Goal: Information Seeking & Learning: Find specific page/section

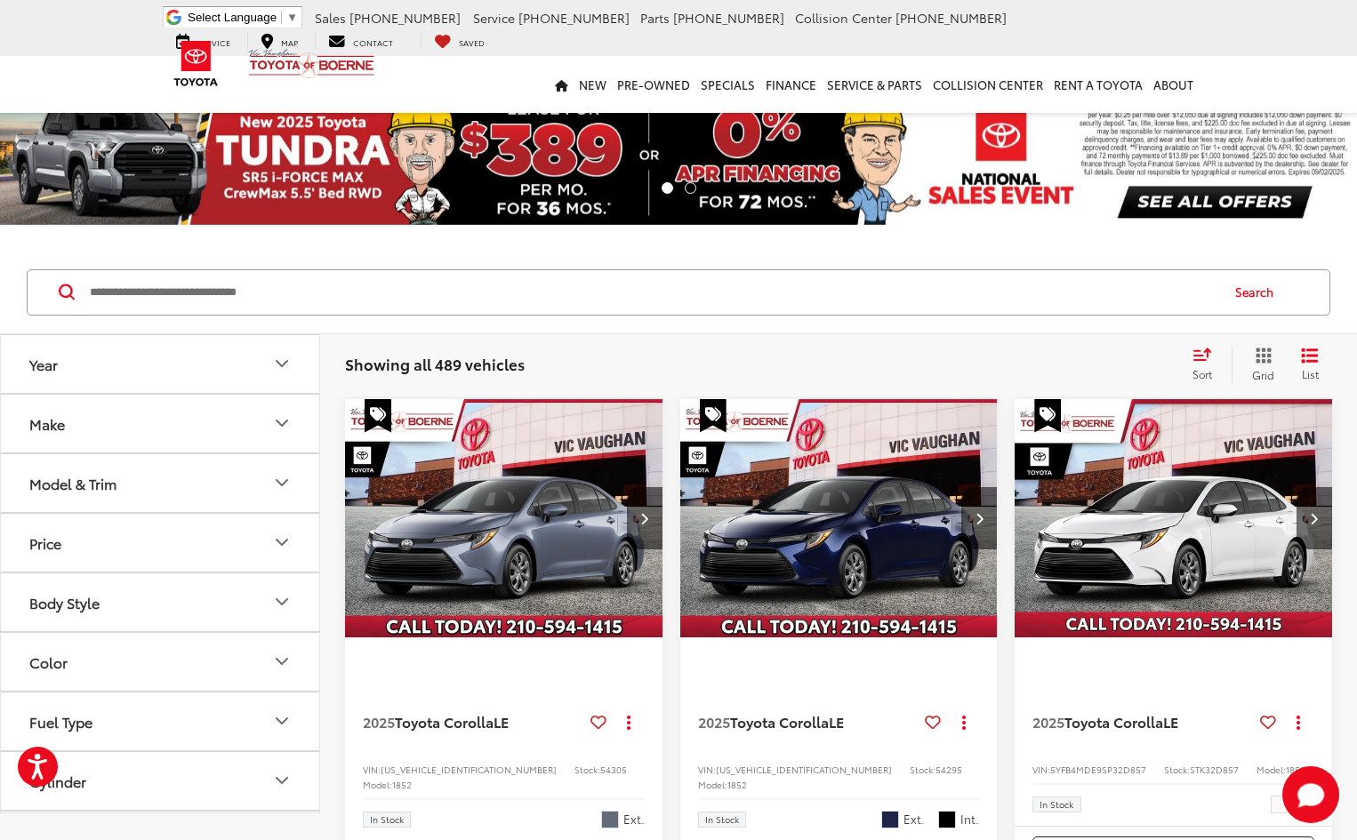
click at [221, 290] on input "Search by Make, Model, or Keyword" at bounding box center [653, 292] width 1130 height 43
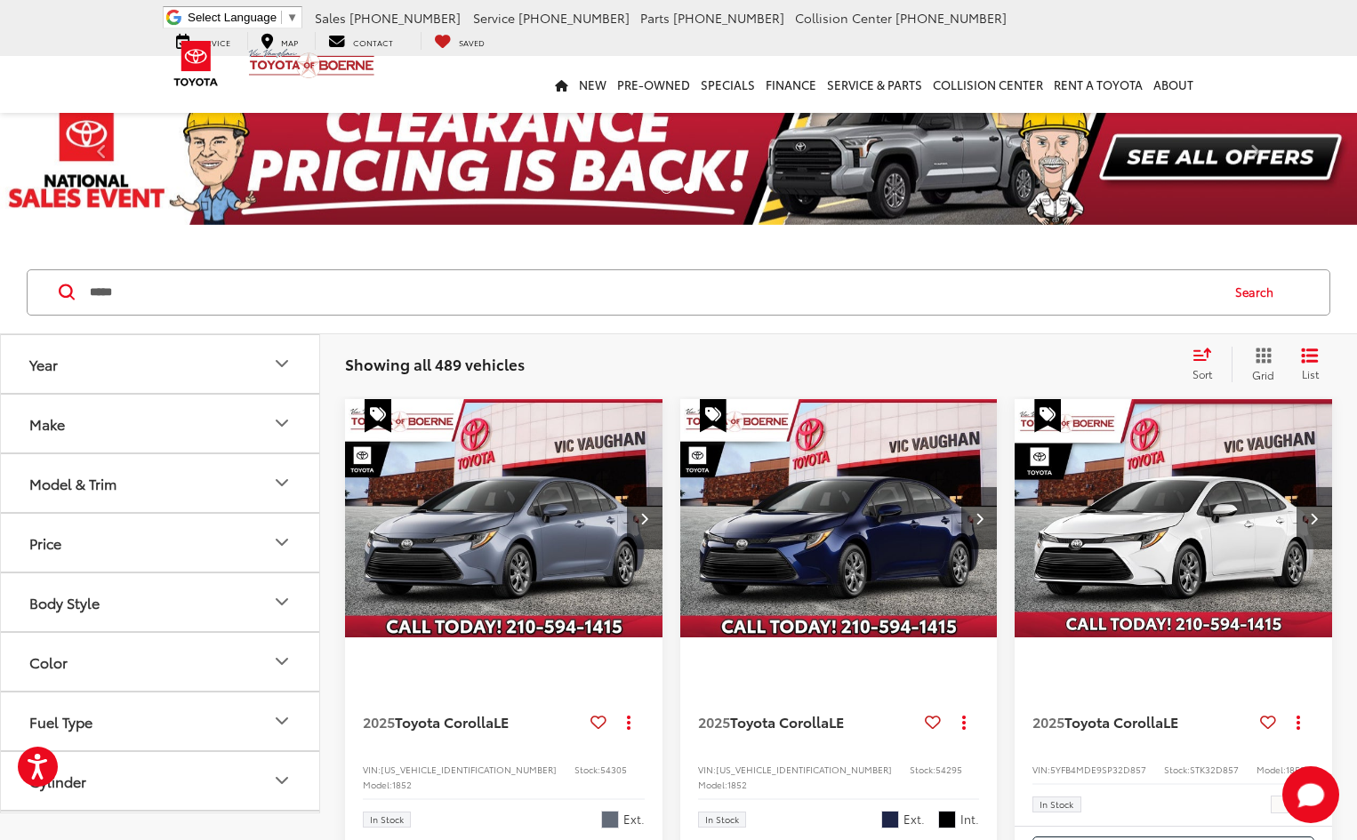
type input "*****"
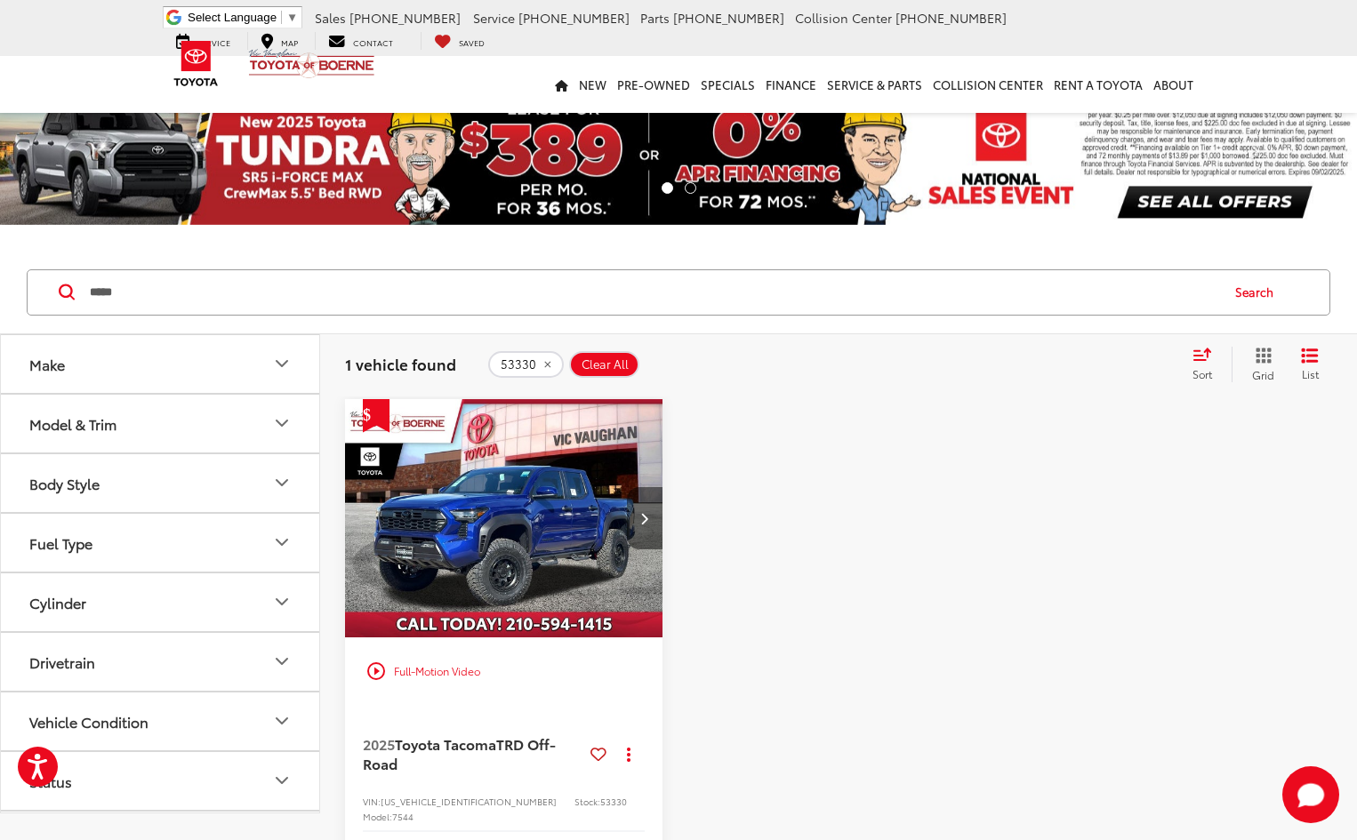
click at [650, 503] on button "Next image" at bounding box center [645, 518] width 36 height 62
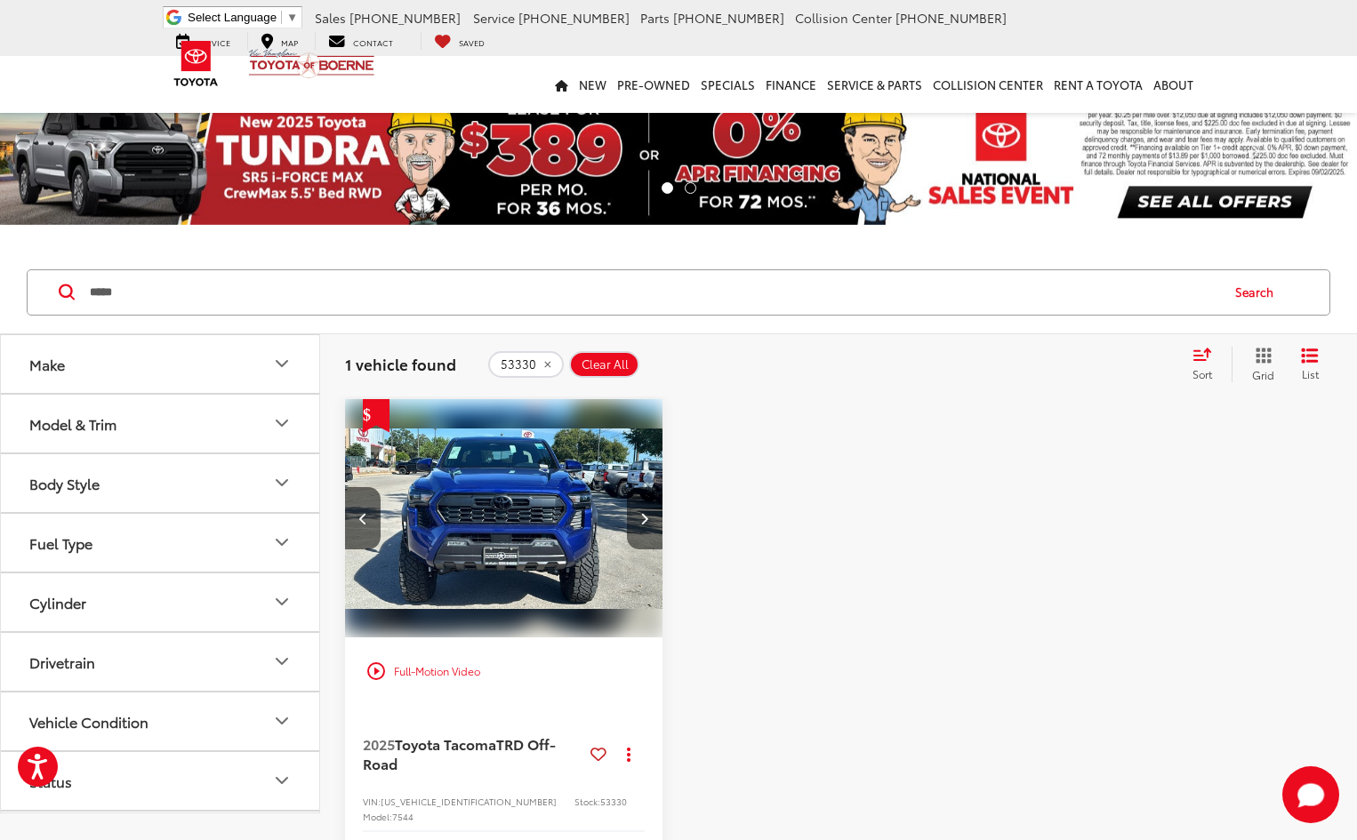
click at [650, 509] on button "Next image" at bounding box center [645, 518] width 36 height 62
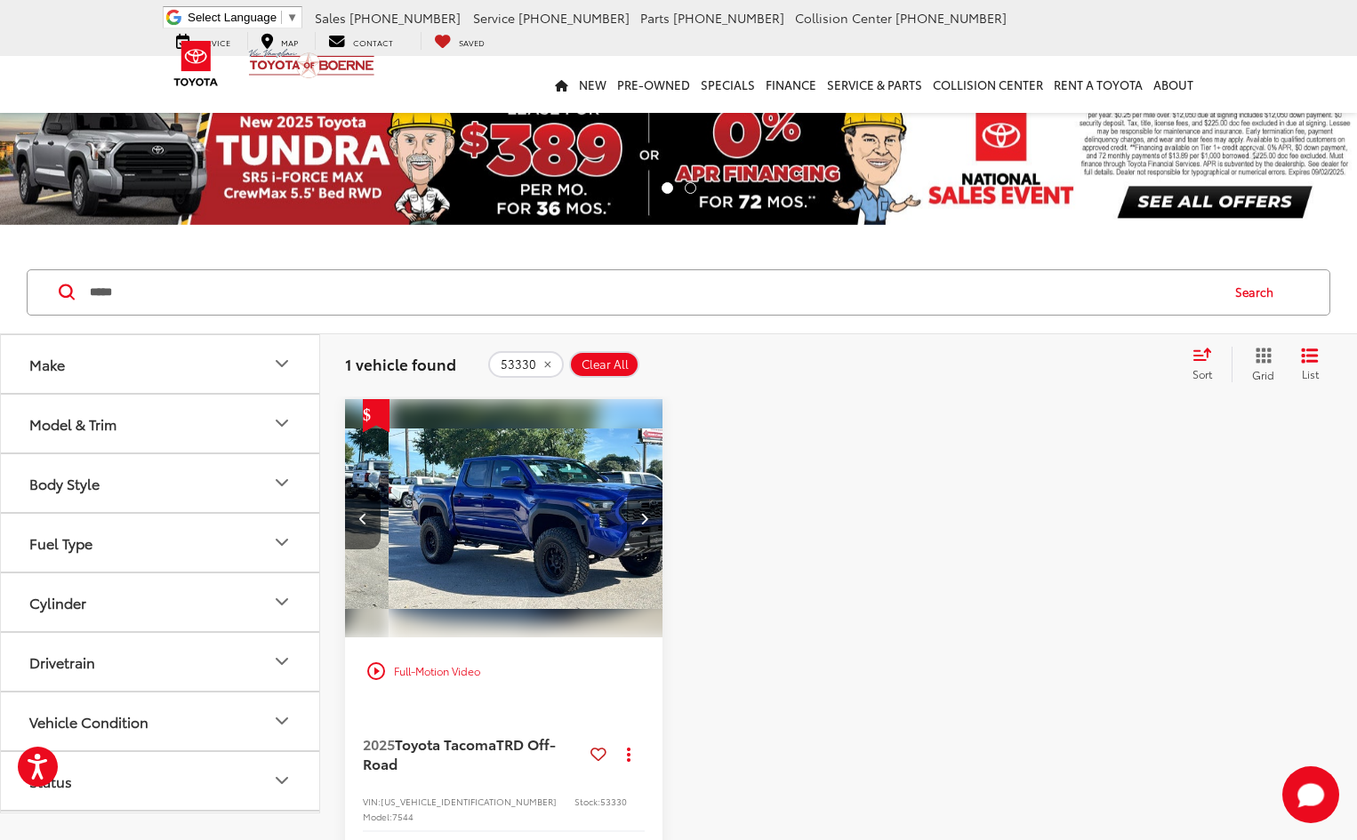
scroll to position [0, 639]
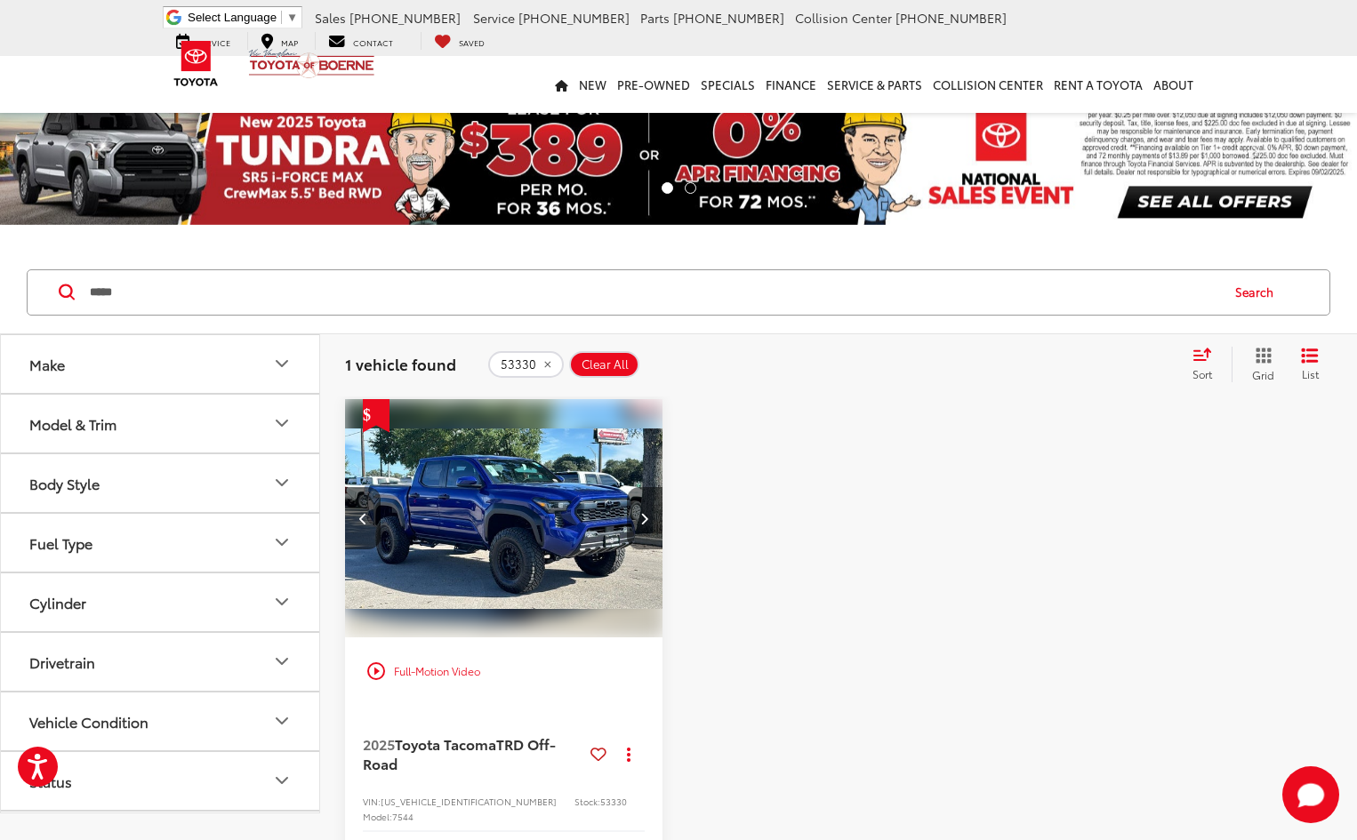
click at [647, 508] on button "Next image" at bounding box center [645, 518] width 36 height 62
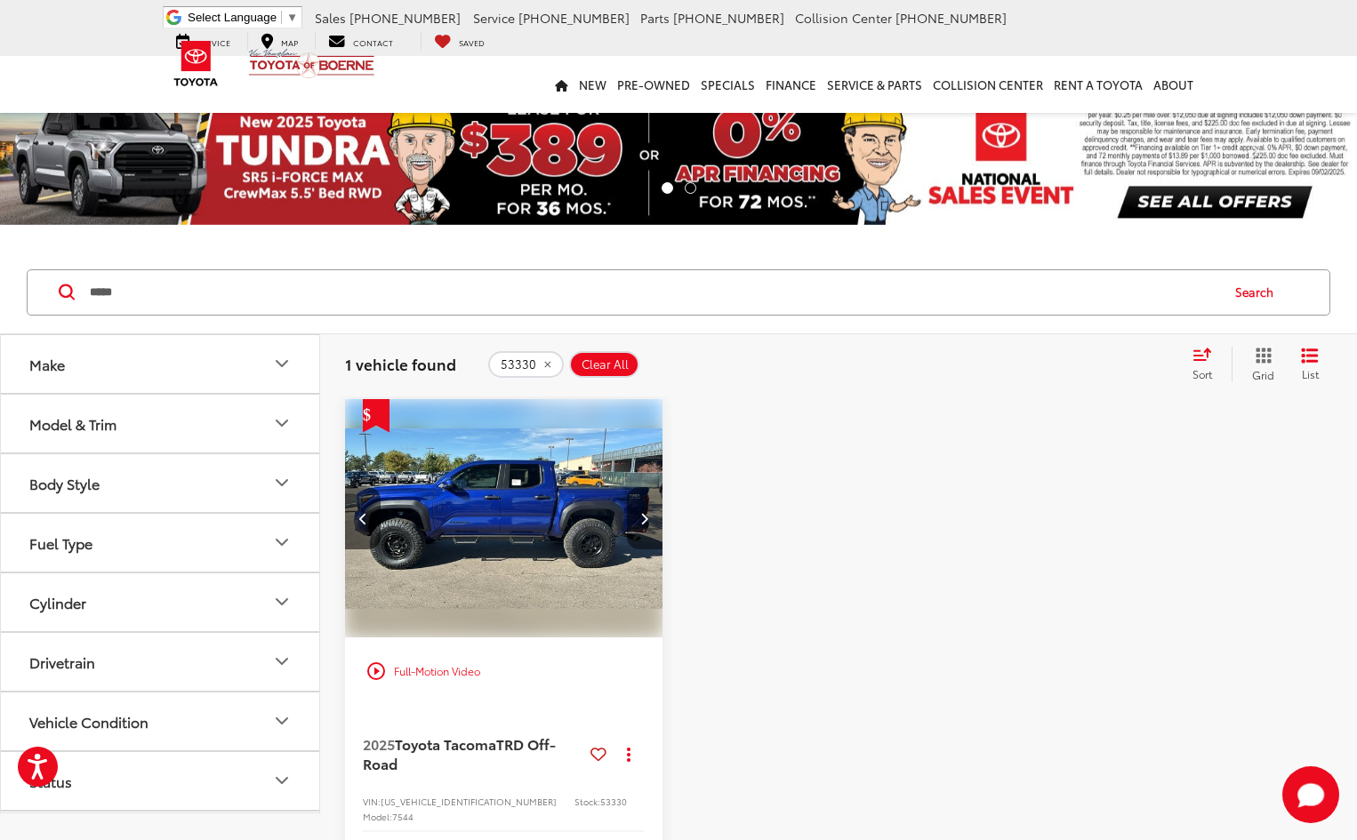
click at [647, 508] on button "Next image" at bounding box center [645, 518] width 36 height 62
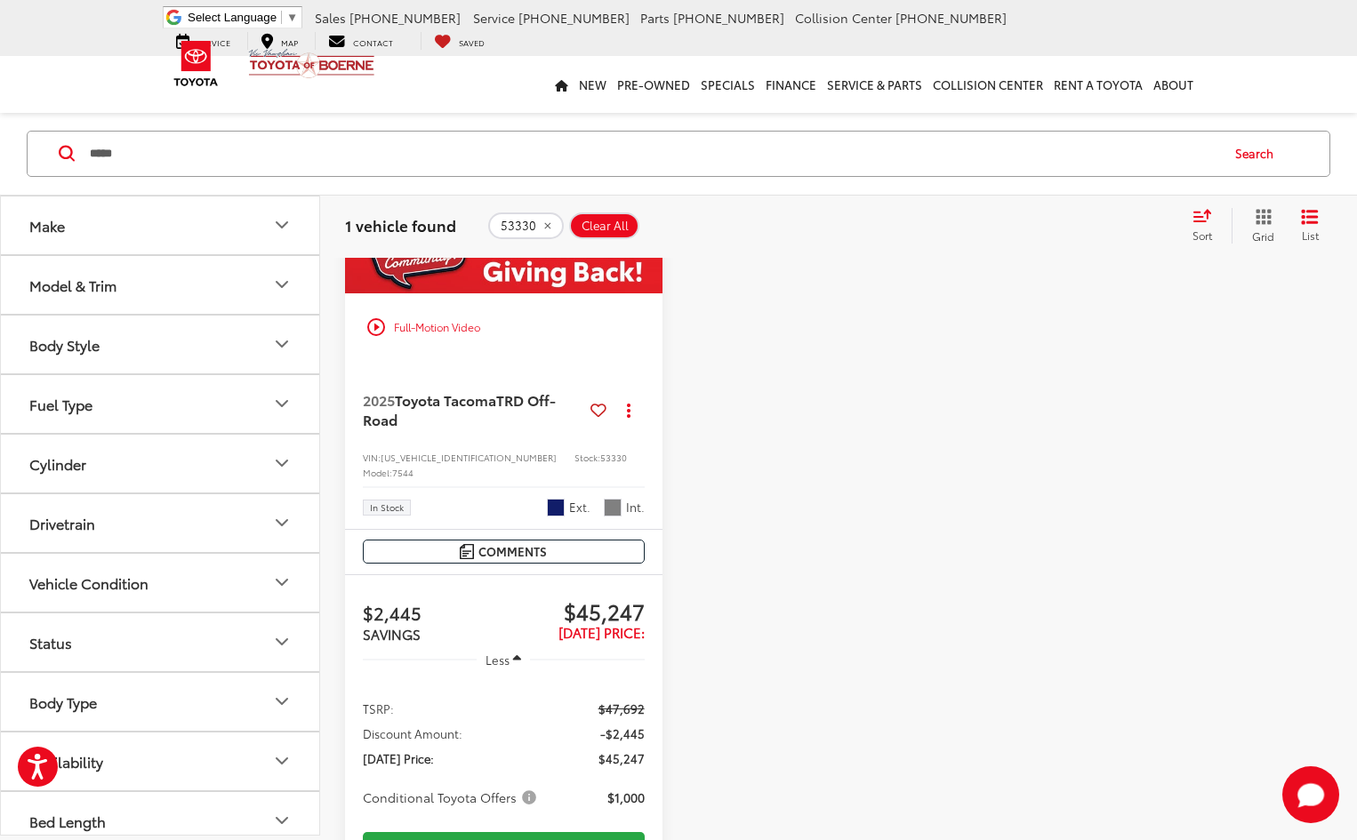
scroll to position [178, 0]
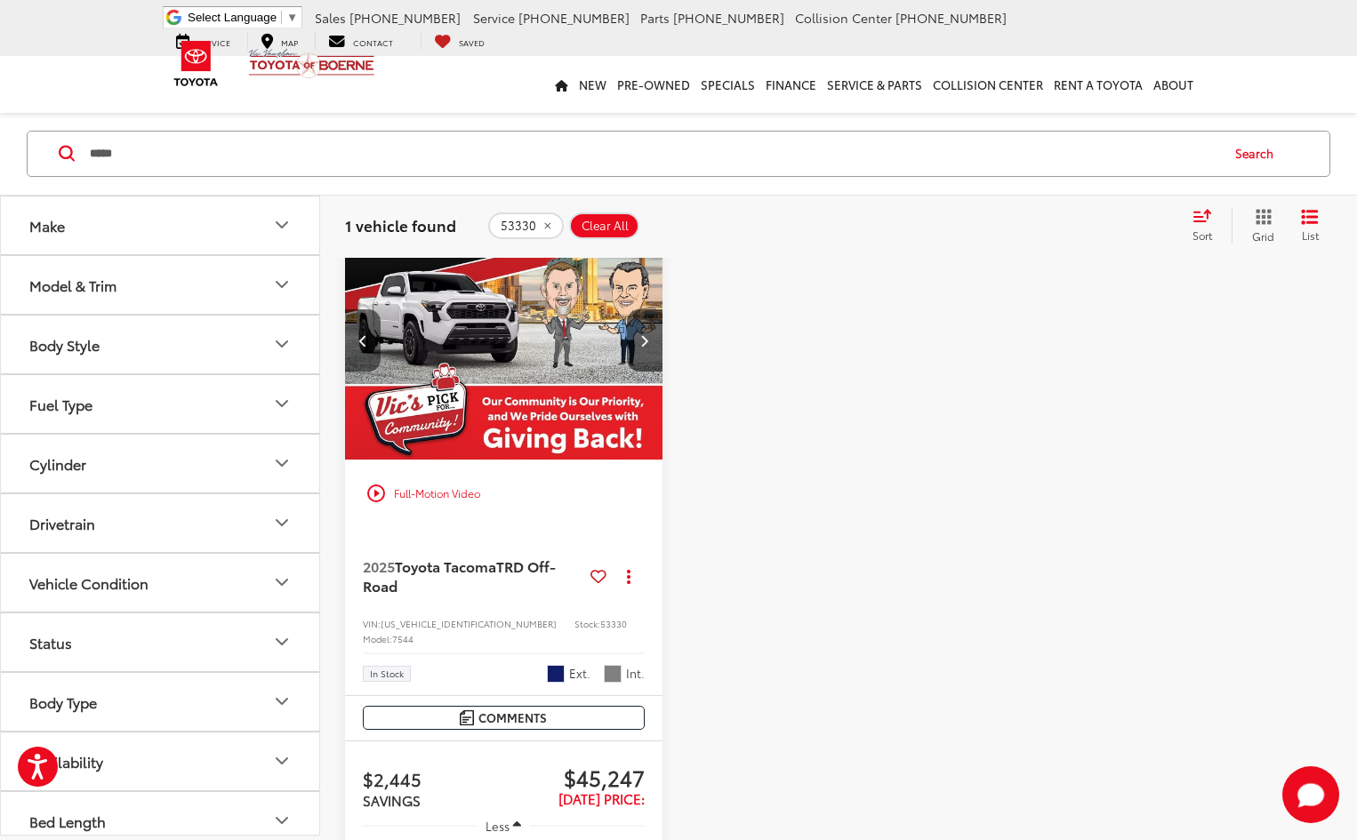
click at [362, 338] on icon "Previous image" at bounding box center [363, 340] width 8 height 12
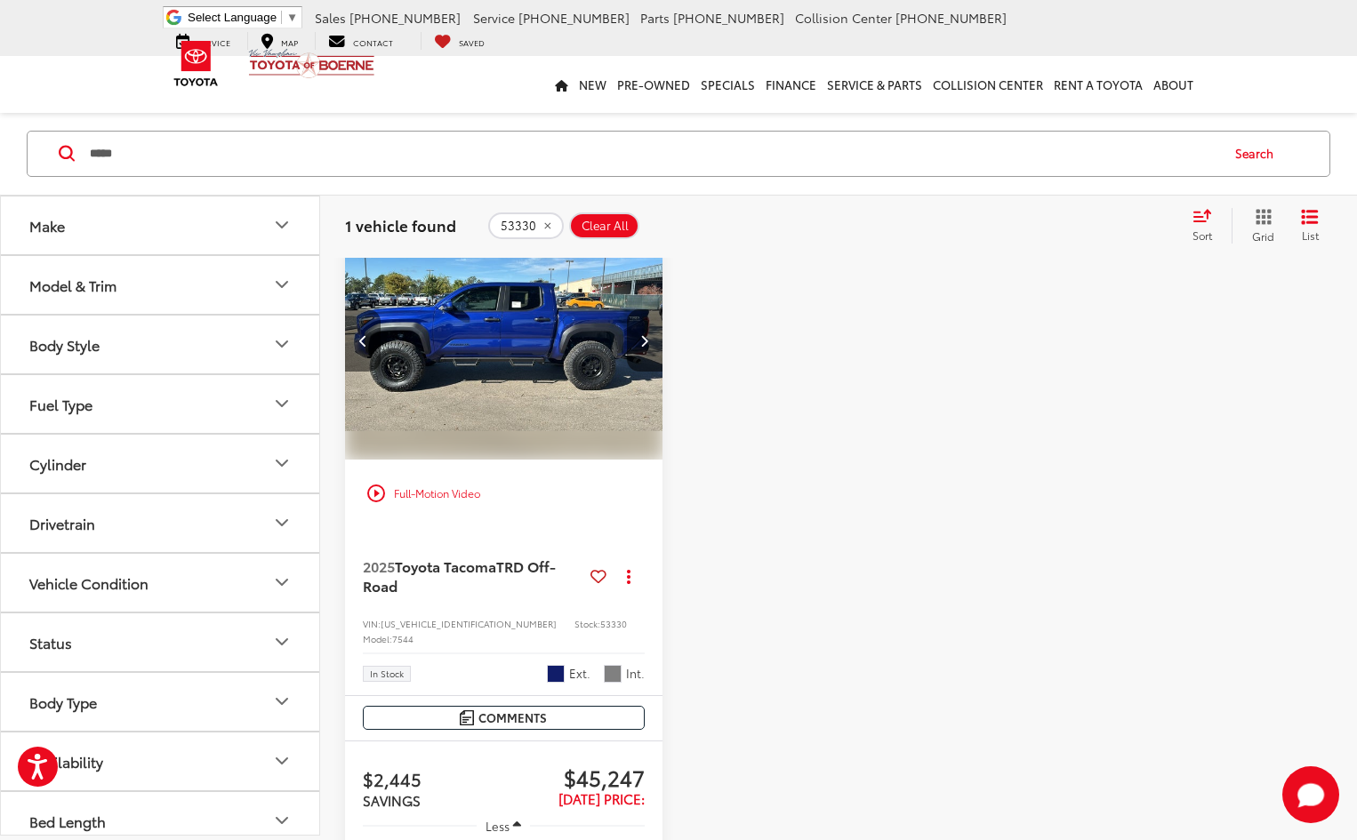
click at [362, 338] on icon "Previous image" at bounding box center [363, 340] width 8 height 12
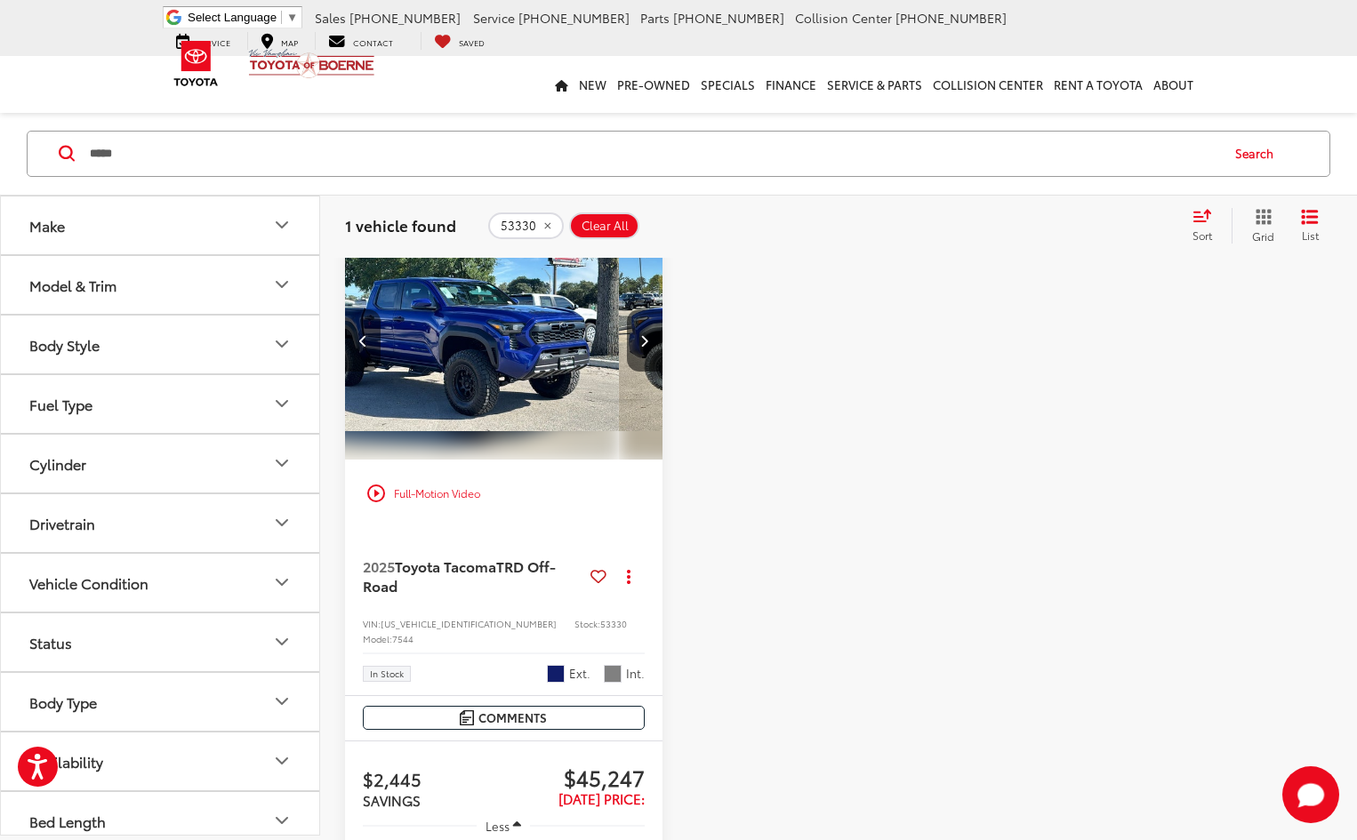
scroll to position [0, 639]
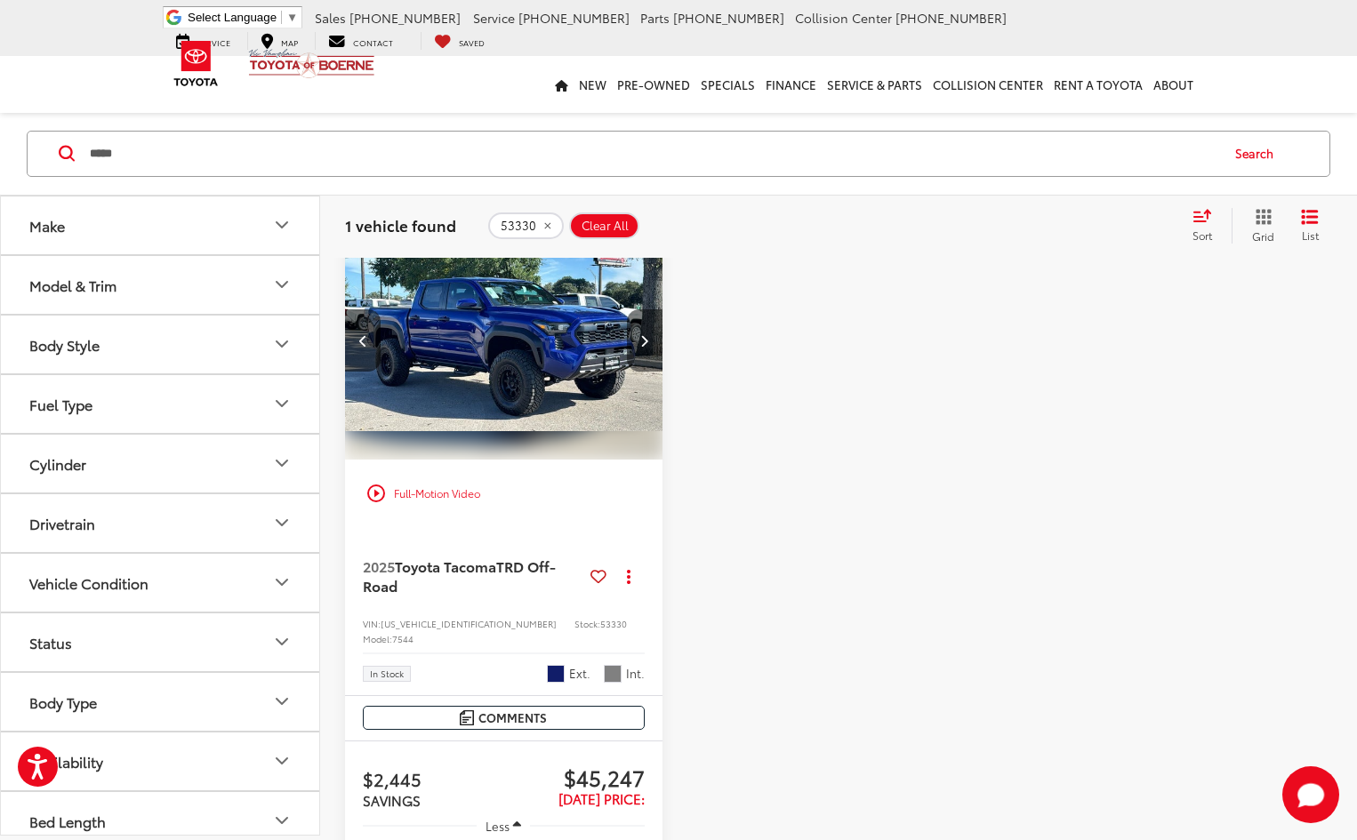
click at [650, 342] on button "Next image" at bounding box center [645, 340] width 36 height 62
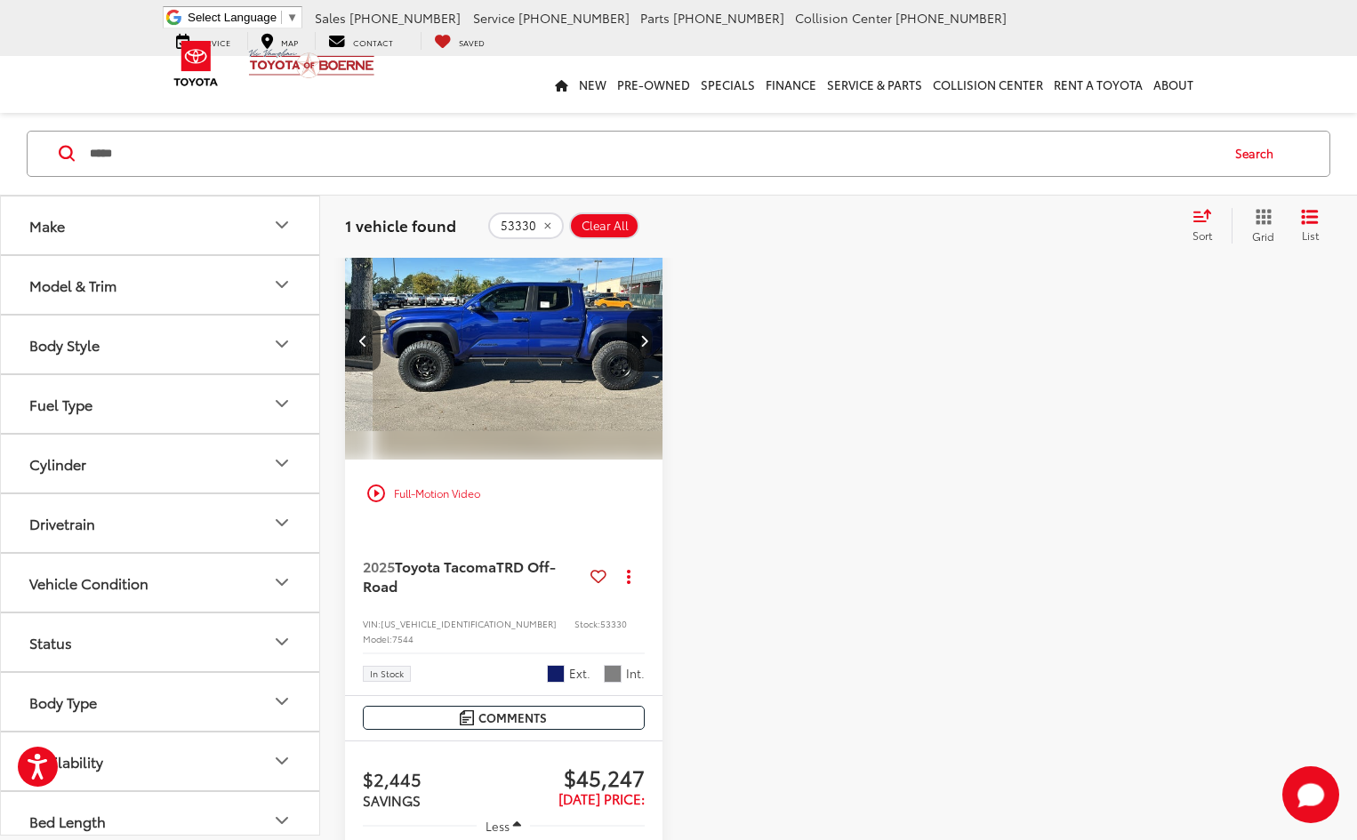
scroll to position [0, 960]
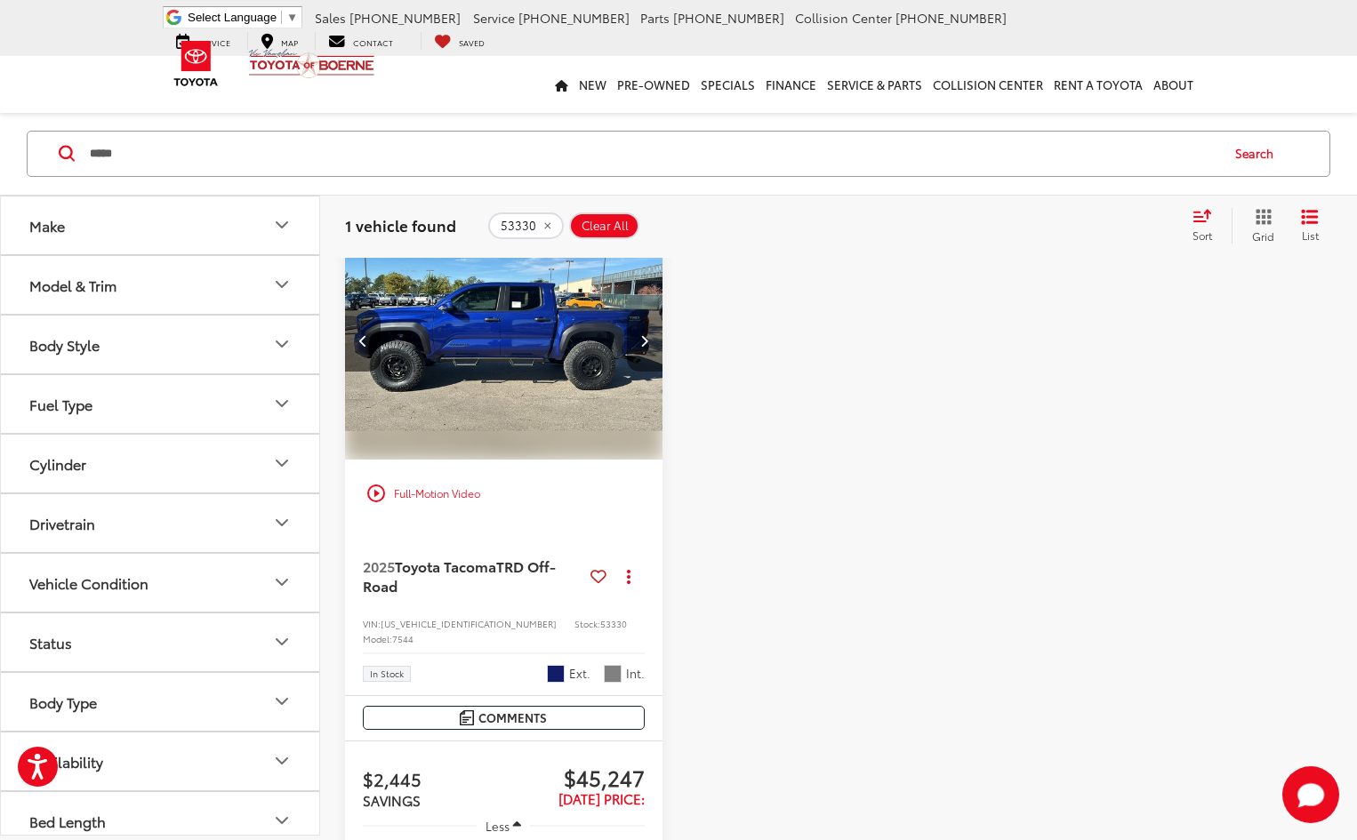
click at [636, 340] on button "Next image" at bounding box center [645, 340] width 36 height 62
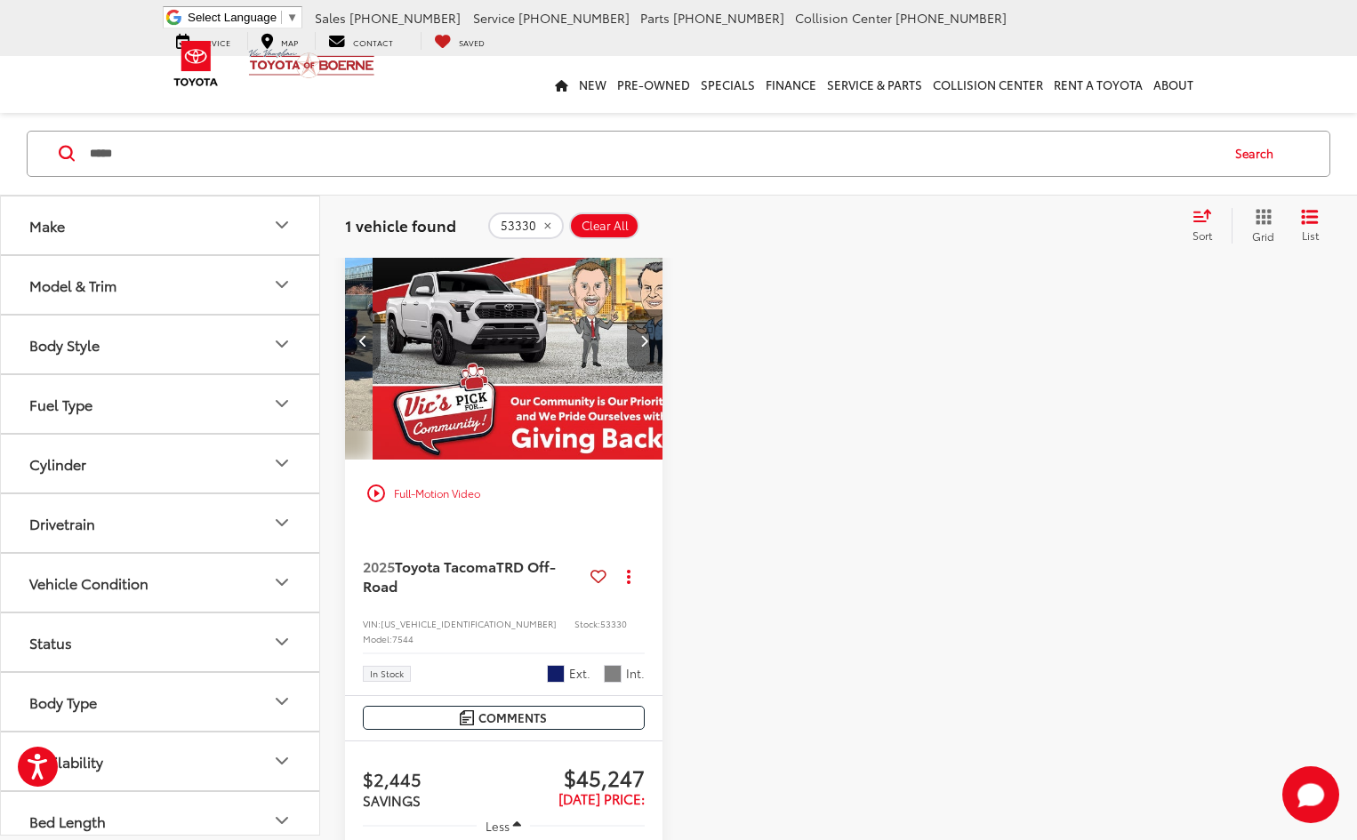
scroll to position [0, 1280]
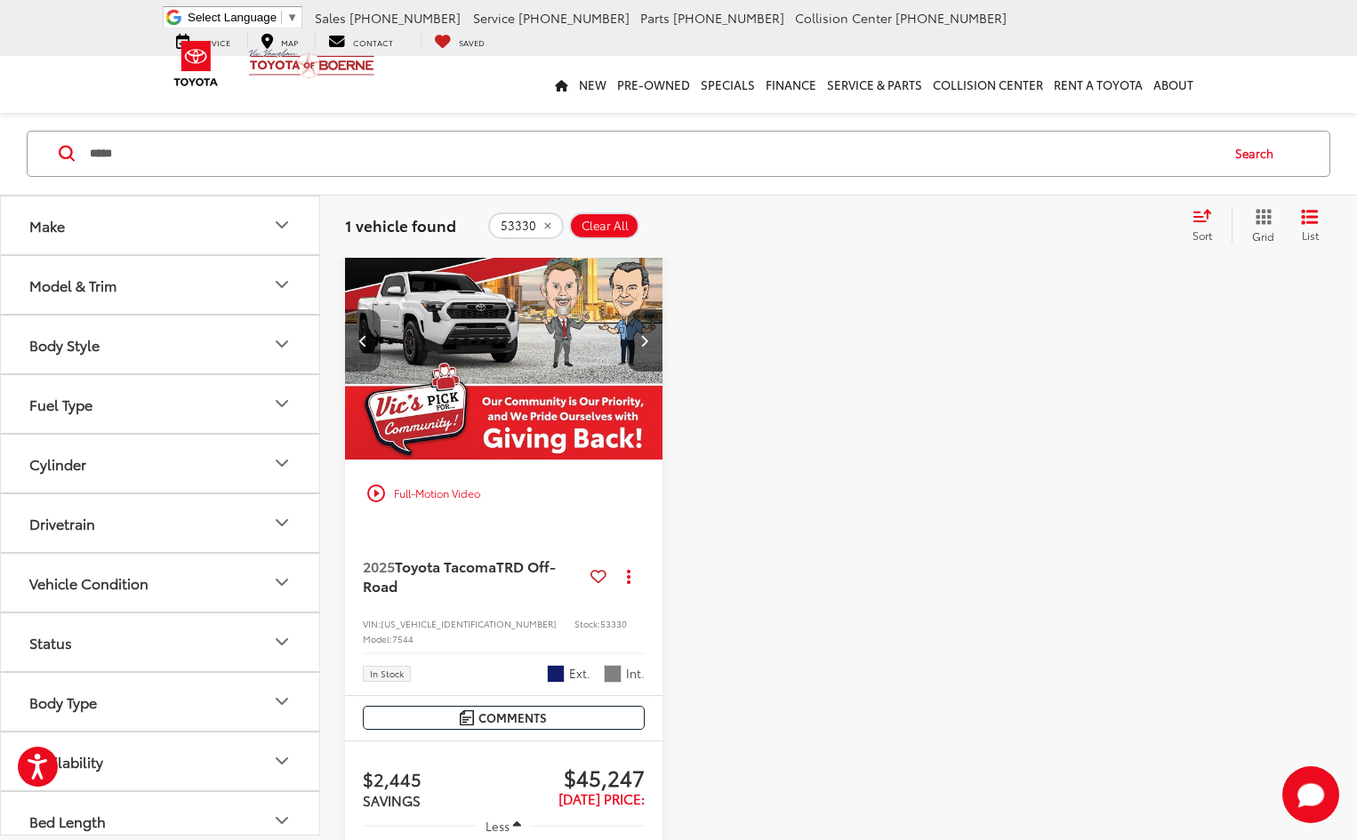
click at [366, 340] on icon "Previous image" at bounding box center [363, 340] width 8 height 12
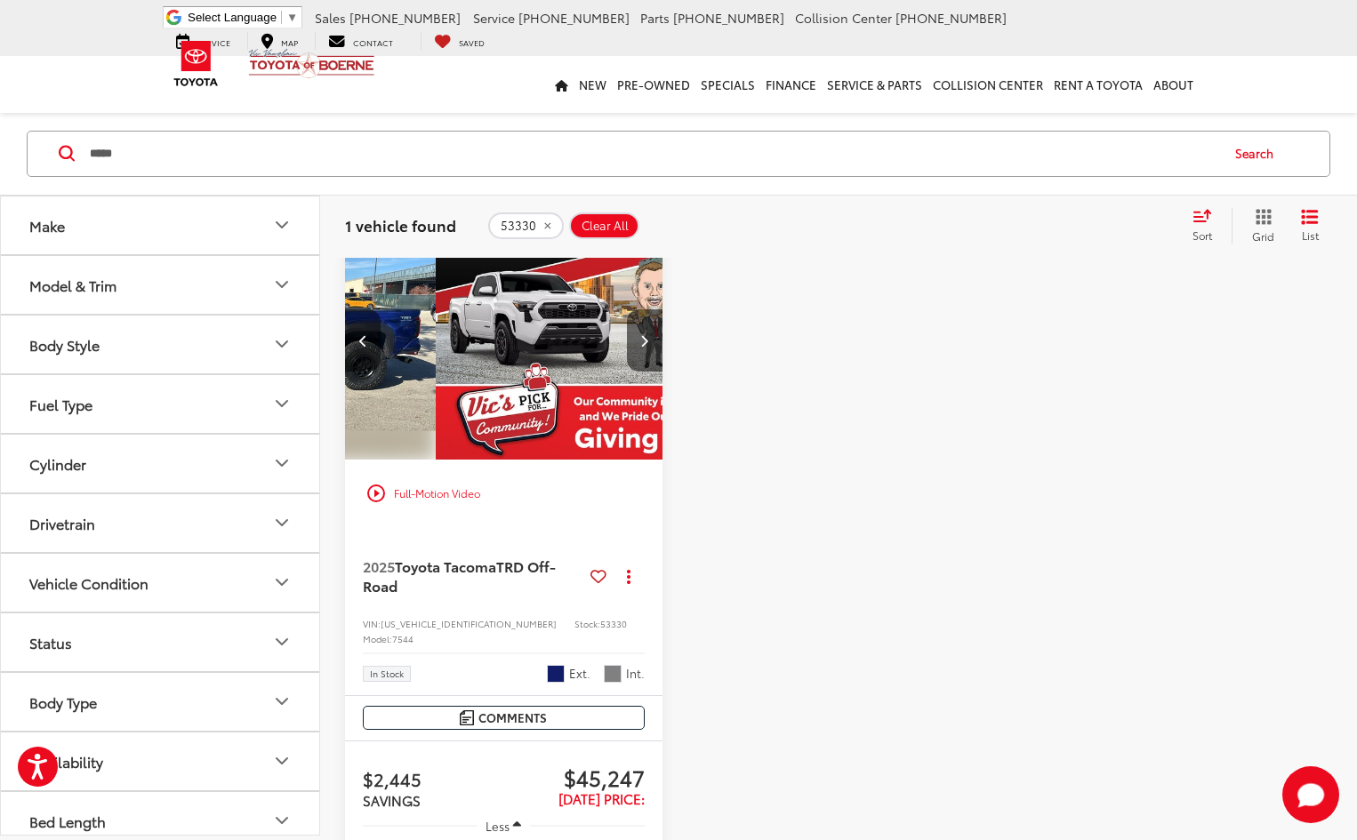
scroll to position [0, 960]
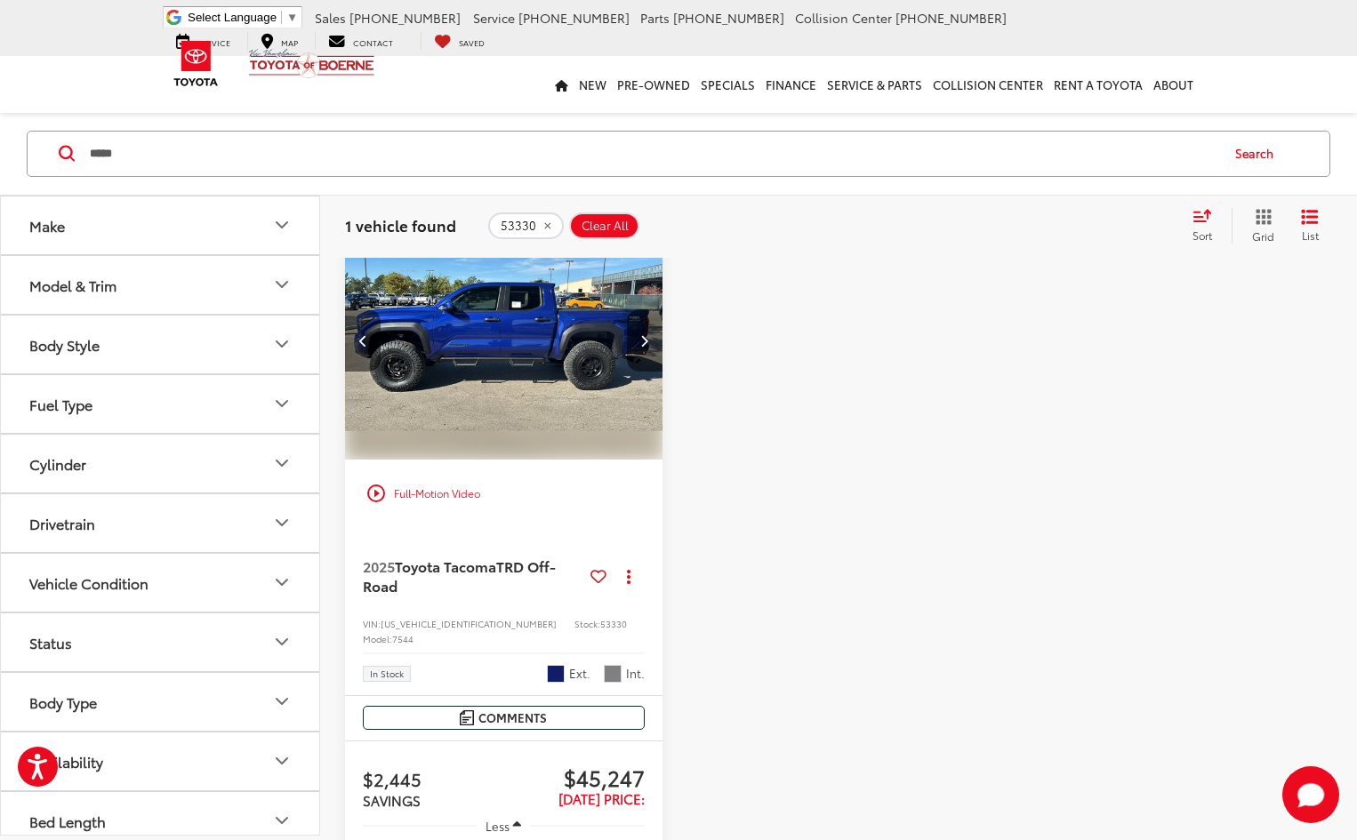
click at [363, 338] on icon "Previous image" at bounding box center [363, 340] width 8 height 12
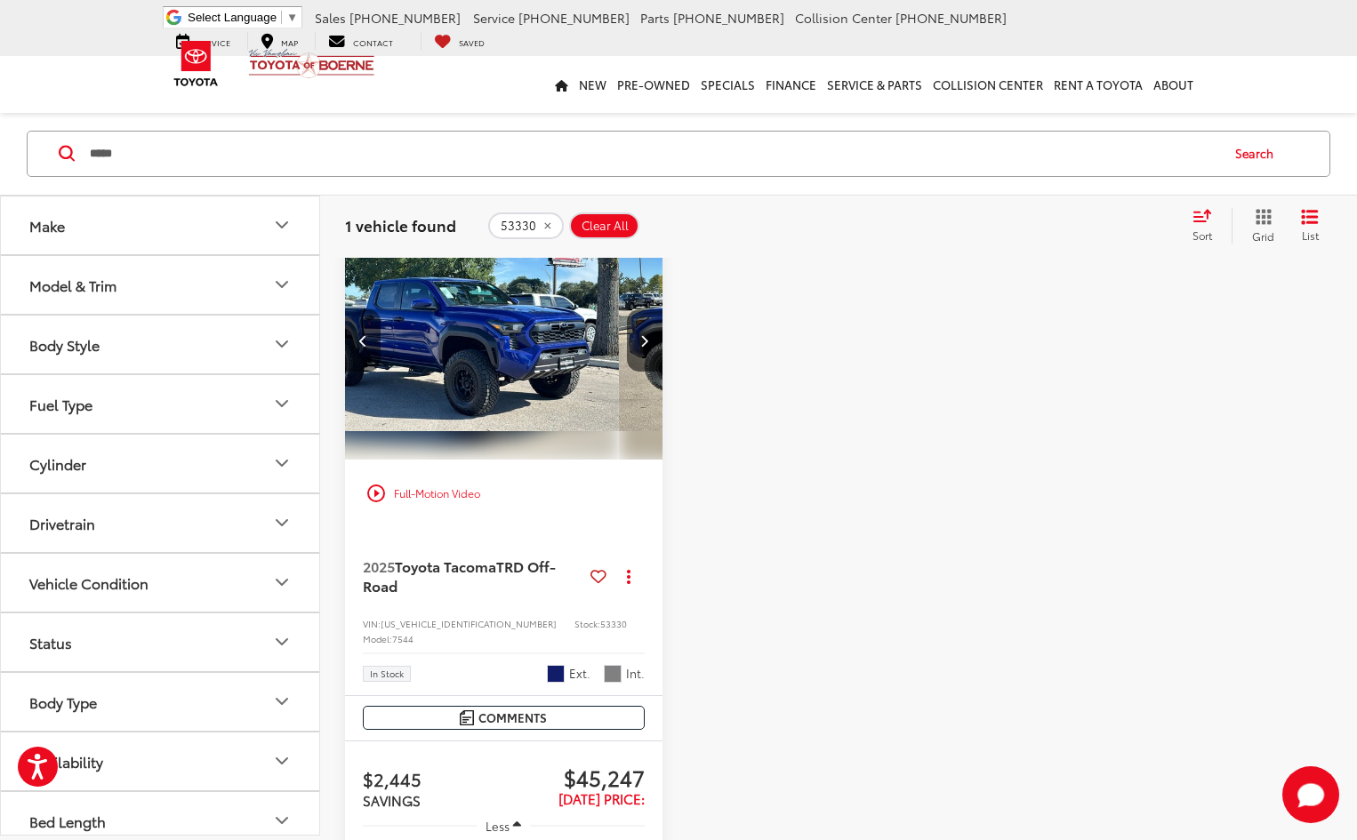
scroll to position [0, 639]
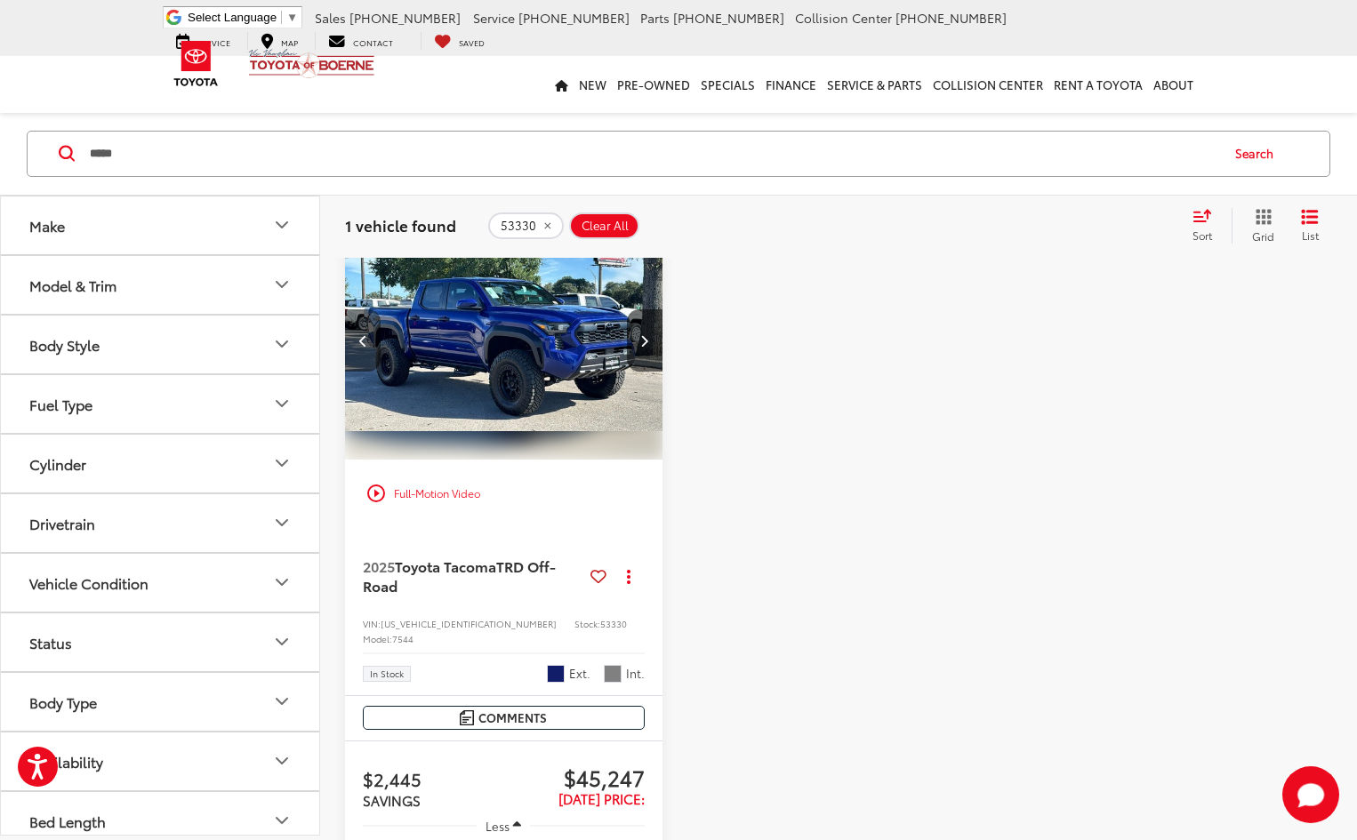
click at [363, 338] on icon "Previous image" at bounding box center [363, 340] width 8 height 12
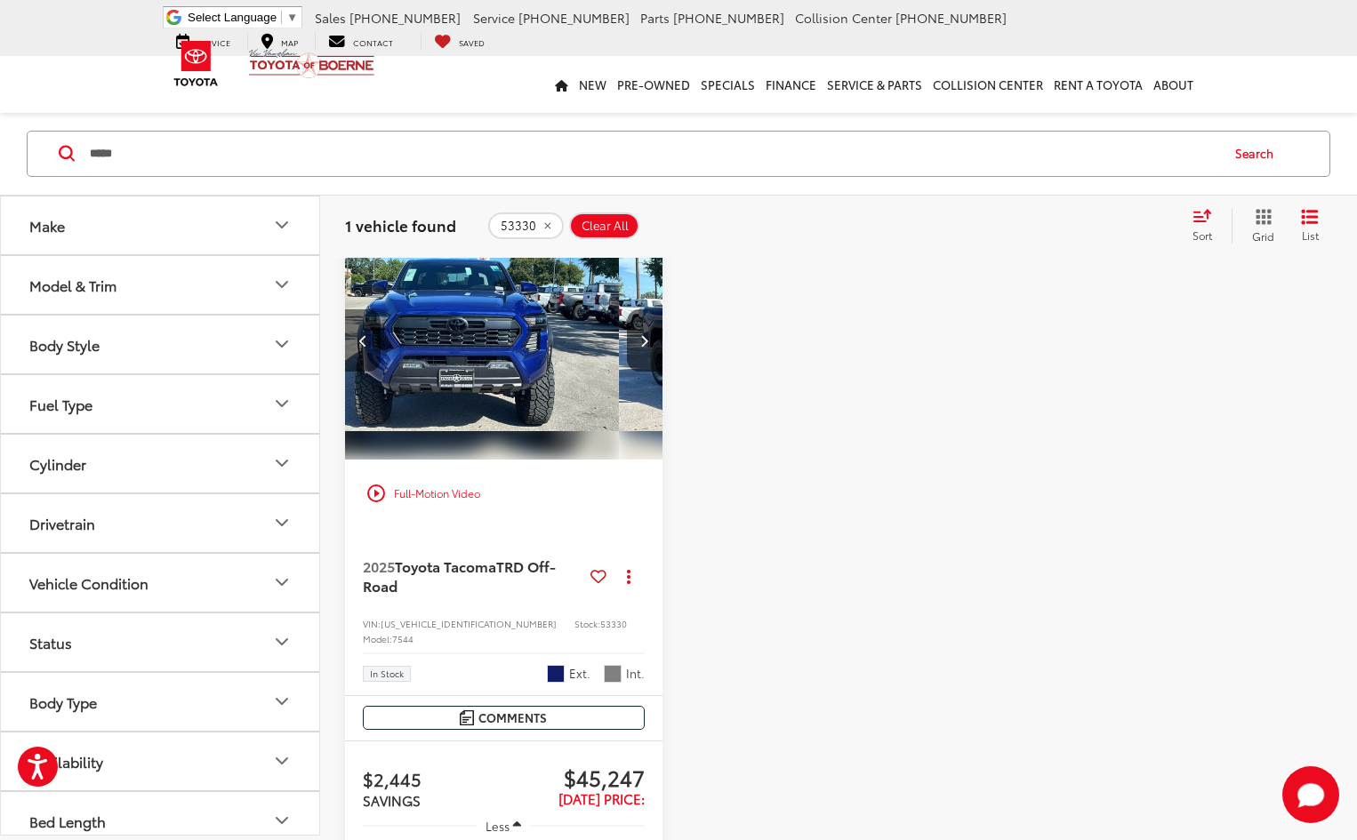
scroll to position [0, 320]
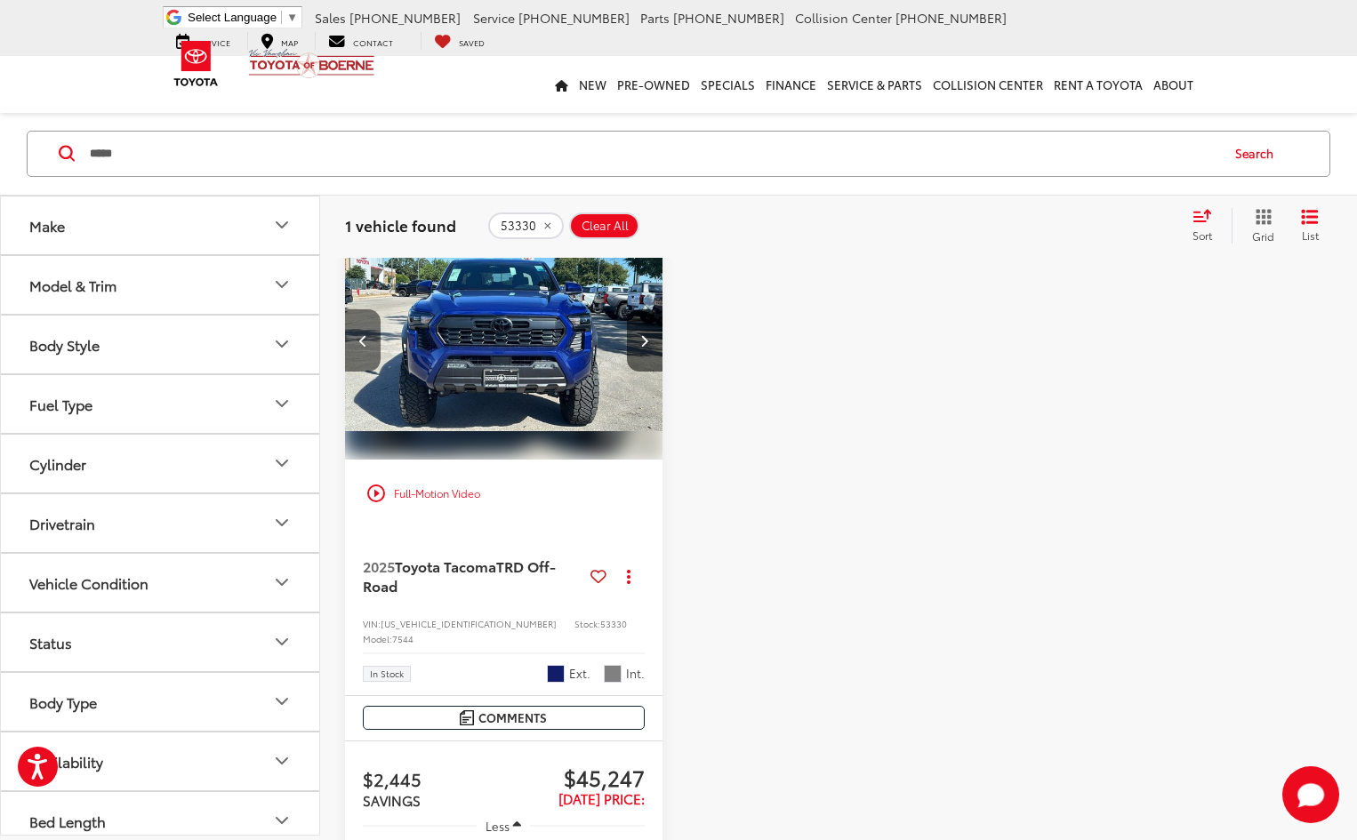
click at [363, 338] on icon "Previous image" at bounding box center [363, 340] width 8 height 12
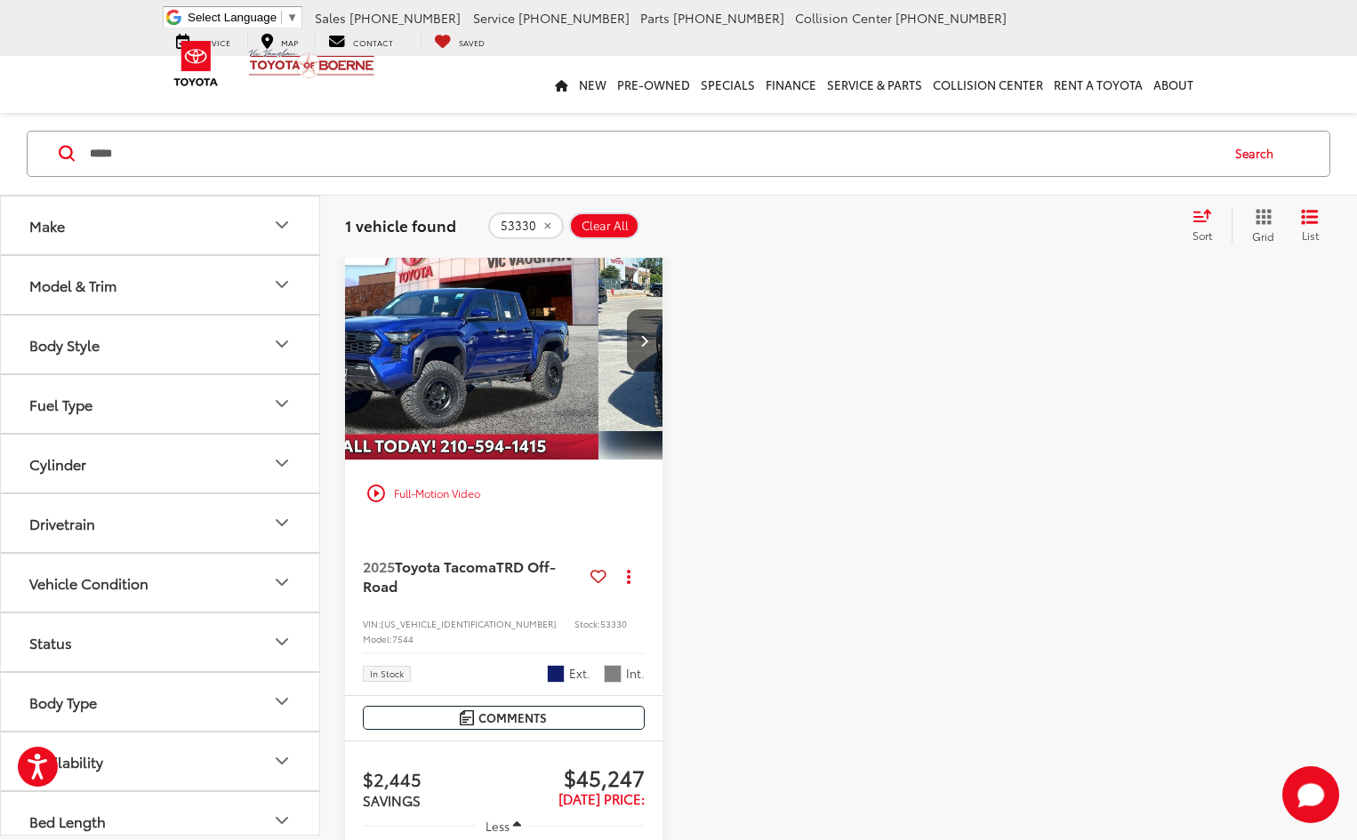
scroll to position [0, 0]
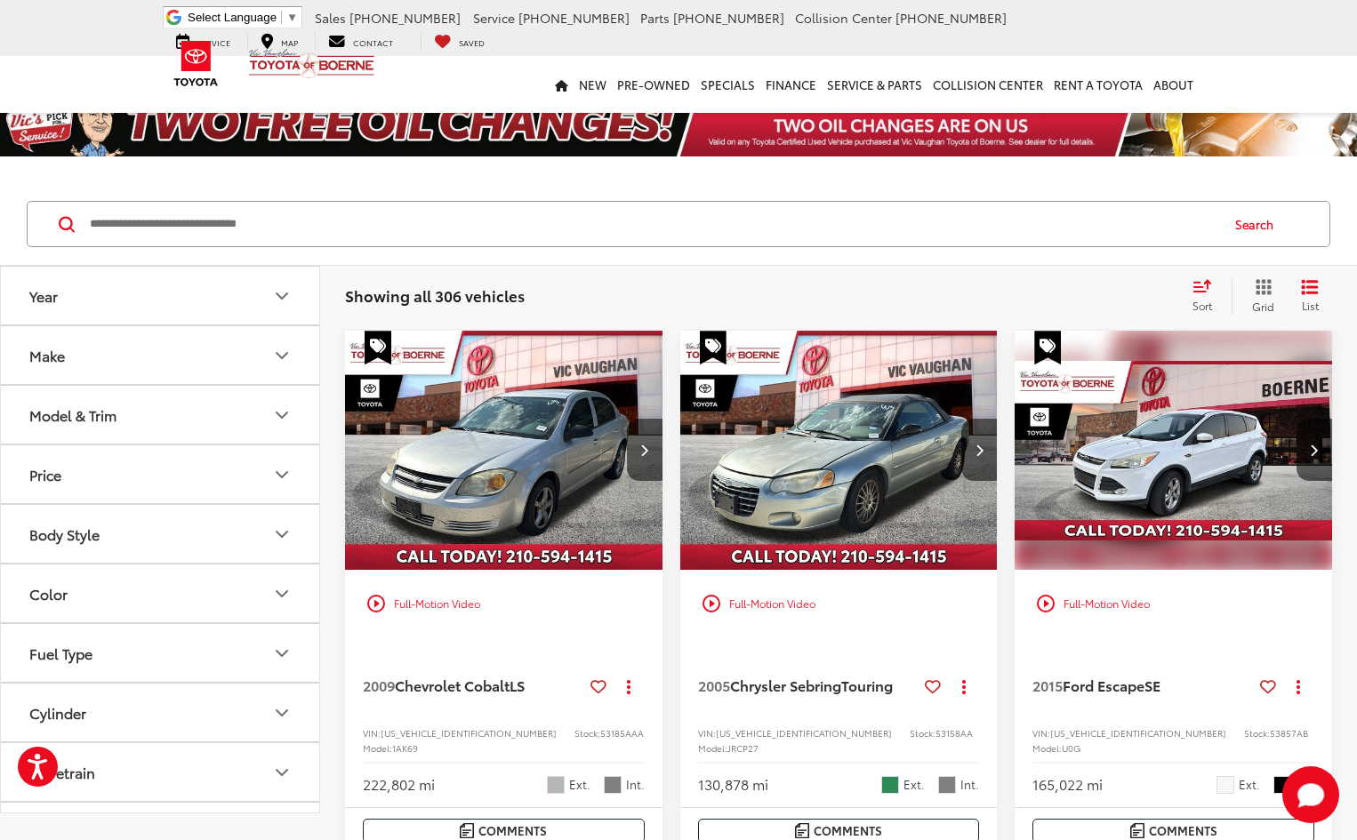
click at [307, 209] on input "Search by Make, Model, or Keyword" at bounding box center [653, 224] width 1130 height 43
type input "******"
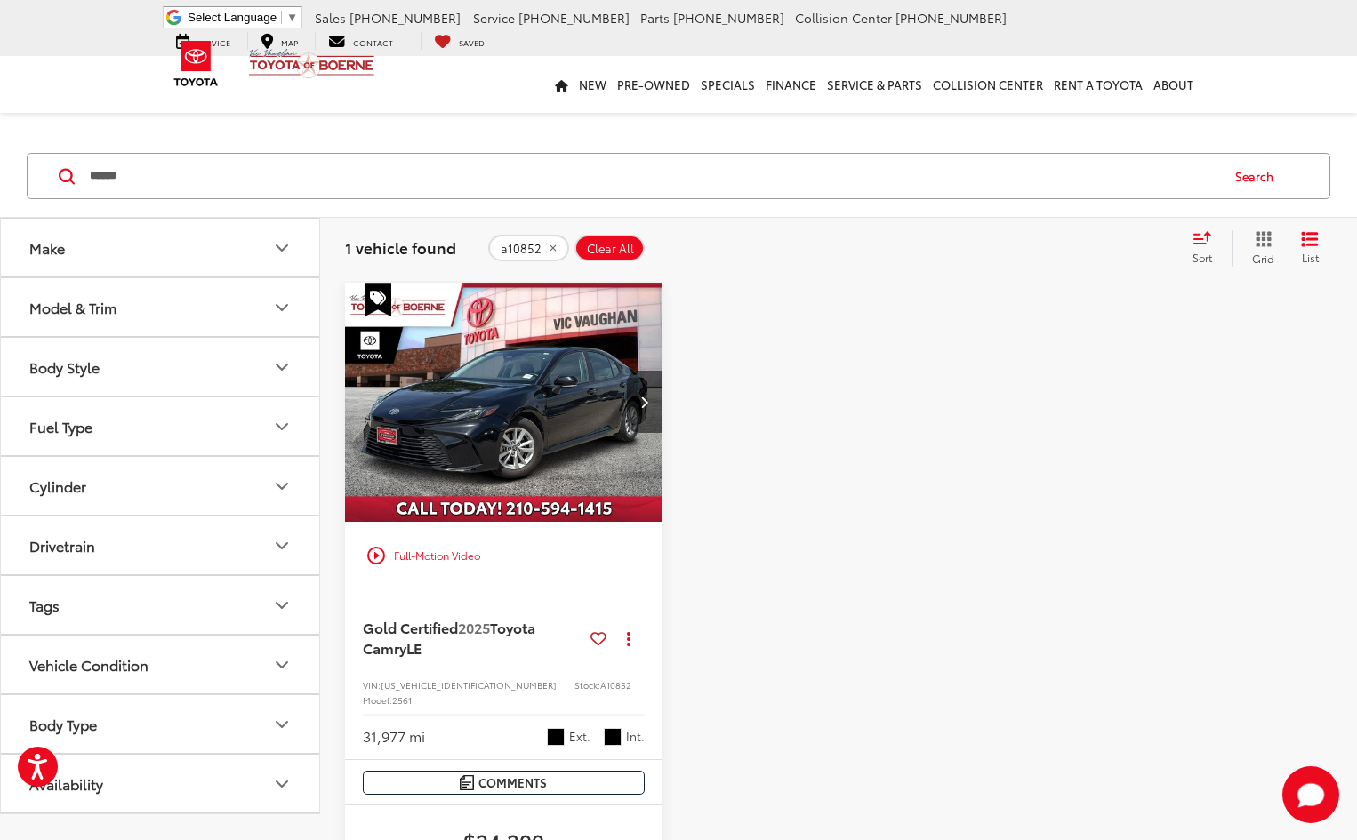
scroll to position [89, 0]
